Goal: Task Accomplishment & Management: Use online tool/utility

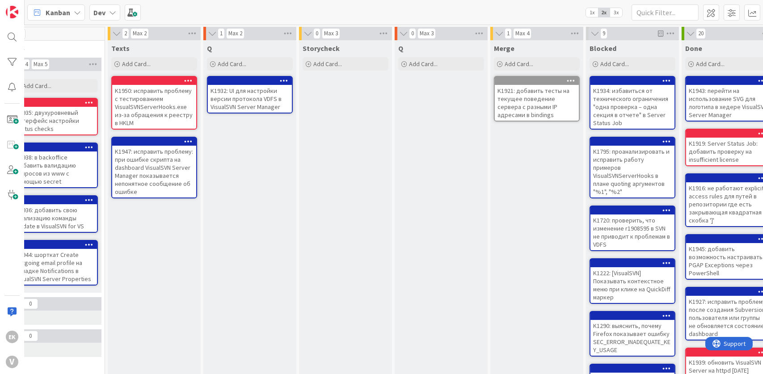
scroll to position [0, 238]
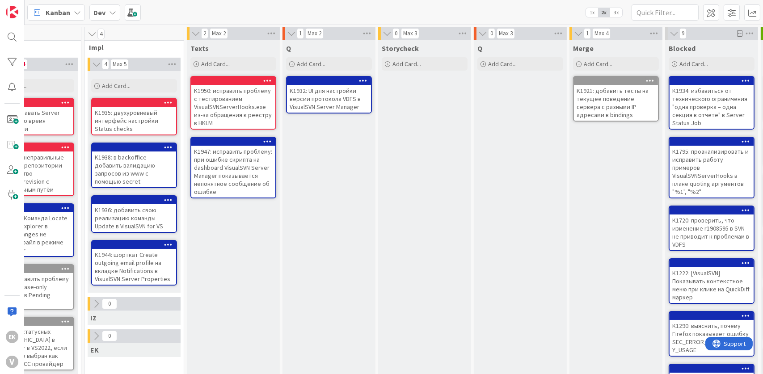
drag, startPoint x: 401, startPoint y: 263, endPoint x: 345, endPoint y: 217, distance: 72.6
click at [345, 217] on div "Q Add Card... K1932: UI для настройки версии протокола VDFS в VisualSVN Server …" at bounding box center [328, 320] width 93 height 560
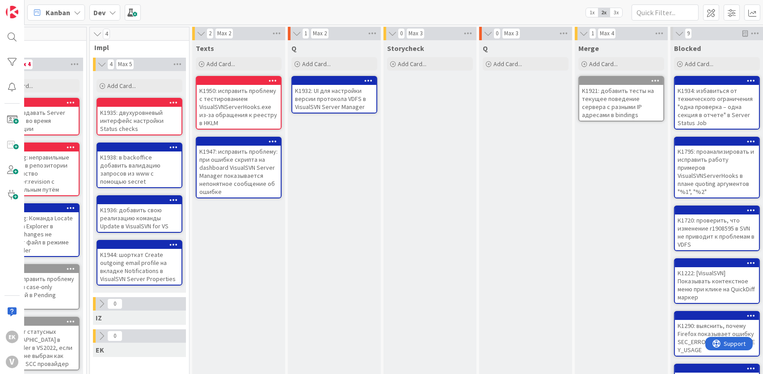
scroll to position [0, 225]
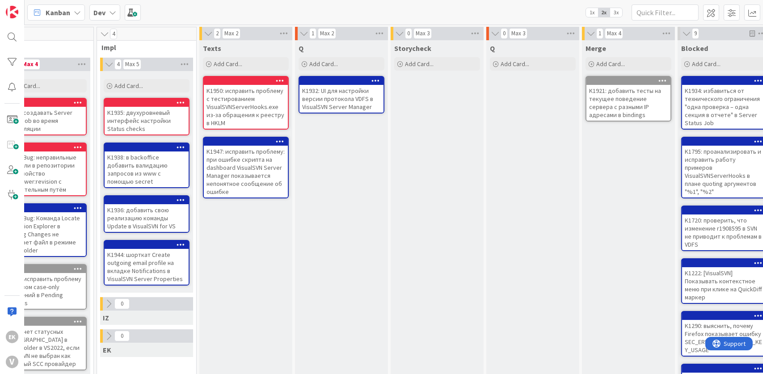
drag, startPoint x: 345, startPoint y: 263, endPoint x: 321, endPoint y: 258, distance: 24.7
click at [321, 258] on div "Q Add Card... K1932: UI для настройки версии протокола VDFS в VisualSVN Server …" at bounding box center [341, 320] width 93 height 560
drag, startPoint x: 379, startPoint y: 190, endPoint x: 331, endPoint y: 206, distance: 50.3
click at [331, 206] on div "Q Add Card... K1932: UI для настройки версии протокола VDFS в VisualSVN Server …" at bounding box center [341, 320] width 93 height 560
drag, startPoint x: 347, startPoint y: 216, endPoint x: 325, endPoint y: 264, distance: 52.4
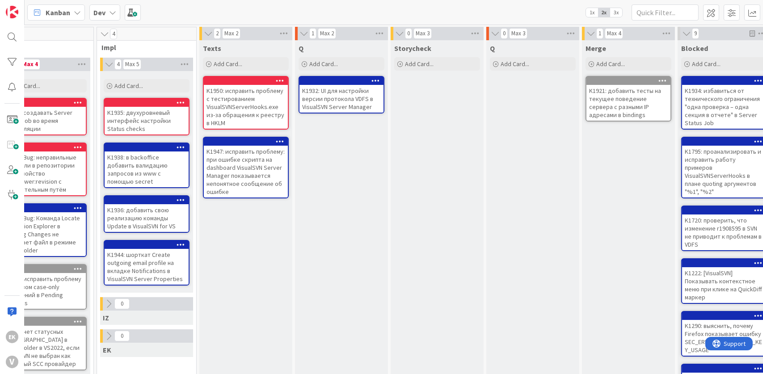
click at [325, 264] on div "Q Add Card... K1932: UI для настройки версии протокола VDFS в VisualSVN Server …" at bounding box center [341, 320] width 93 height 560
drag, startPoint x: 362, startPoint y: 220, endPoint x: 310, endPoint y: 108, distance: 123.3
click at [362, 220] on div "Q Add Card... K1932: UI для настройки версии протокола VDFS в VisualSVN Server …" at bounding box center [341, 320] width 93 height 560
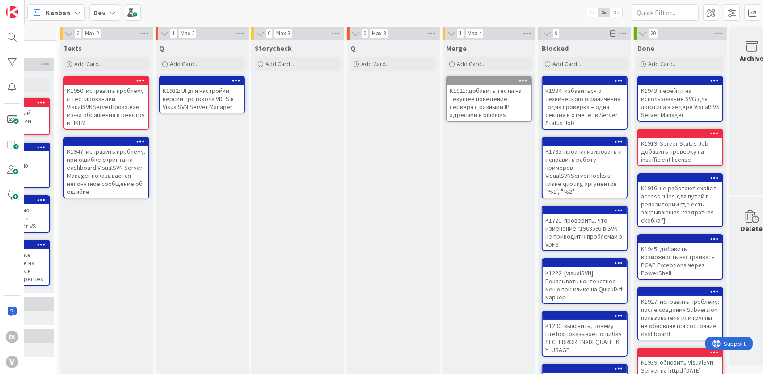
scroll to position [0, 204]
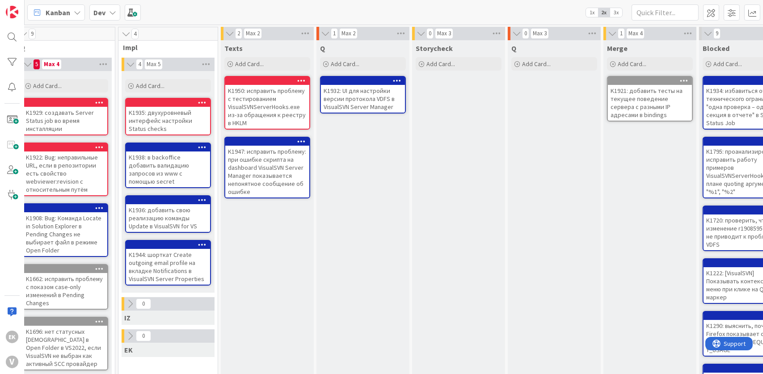
drag, startPoint x: 399, startPoint y: 246, endPoint x: 323, endPoint y: 227, distance: 78.2
click at [323, 227] on div "Q Add Card... K1932: UI для настройки версии протокола VDFS в VisualSVN Server …" at bounding box center [362, 320] width 93 height 560
drag, startPoint x: 384, startPoint y: 289, endPoint x: 356, endPoint y: 246, distance: 50.9
click at [356, 246] on div "Q Add Card... K1932: UI для настройки версии протокола VDFS в VisualSVN Server …" at bounding box center [362, 320] width 93 height 560
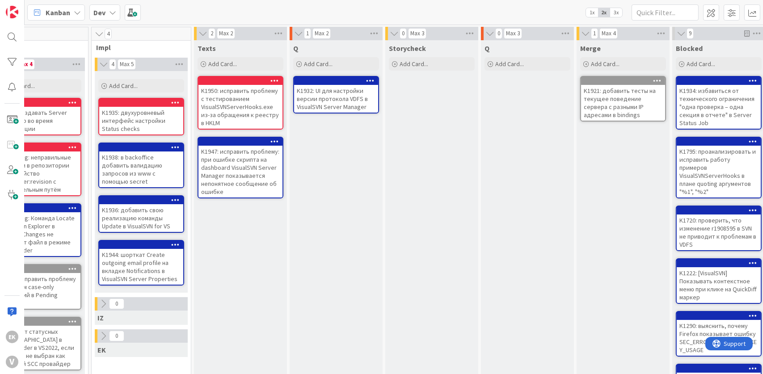
scroll to position [0, 231]
drag, startPoint x: 358, startPoint y: 259, endPoint x: 319, endPoint y: 224, distance: 52.9
click at [318, 224] on div "Q Add Card... K1932: UI для настройки версии протокола VDFS в VisualSVN Server …" at bounding box center [335, 320] width 93 height 560
drag, startPoint x: 386, startPoint y: 209, endPoint x: 343, endPoint y: 196, distance: 44.7
click at [343, 196] on div "Q Add Card... K1932: UI для настройки версии протокола VDFS в VisualSVN Server …" at bounding box center [335, 320] width 93 height 560
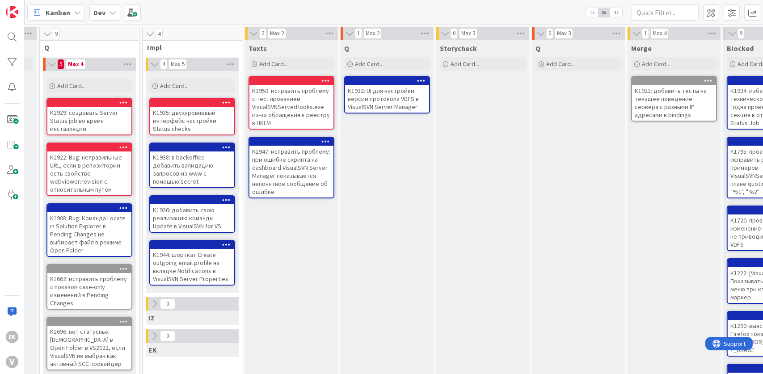
scroll to position [0, 198]
